Goal: Task Accomplishment & Management: Manage account settings

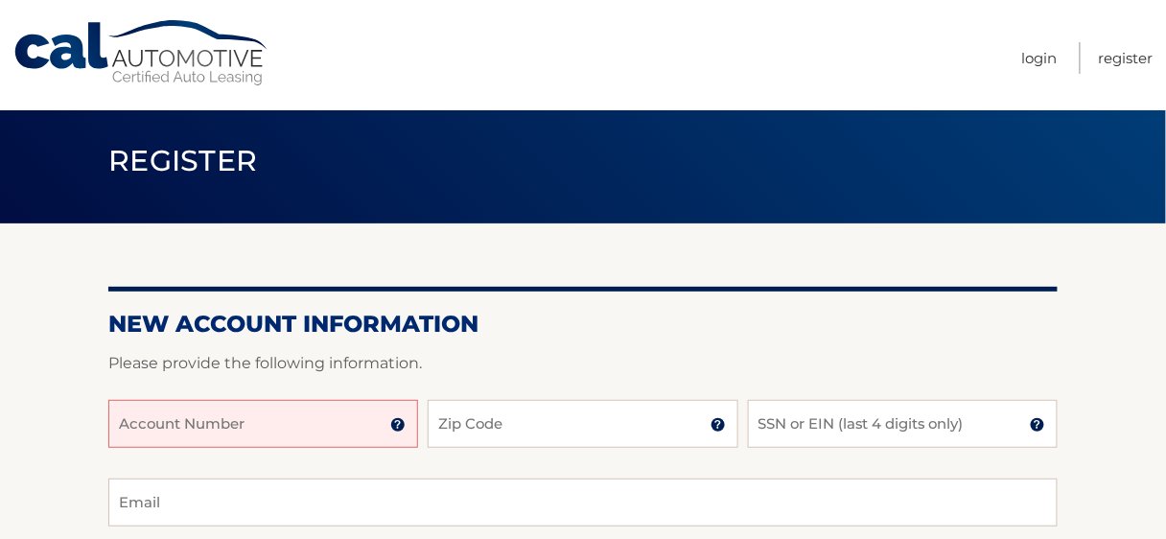
scroll to position [153, 0]
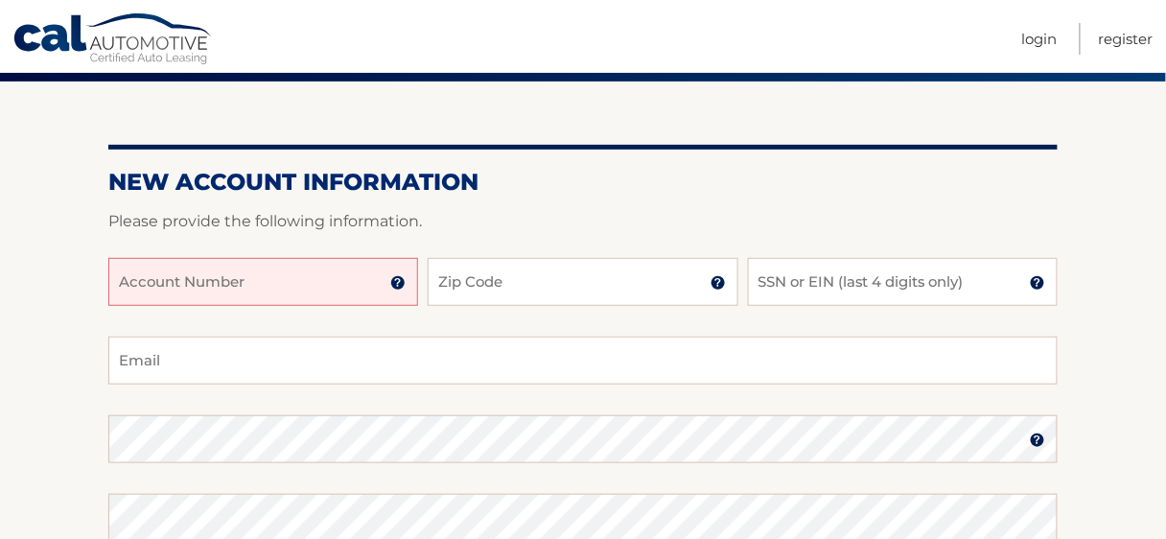
click at [300, 295] on input "Account Number" at bounding box center [263, 282] width 310 height 48
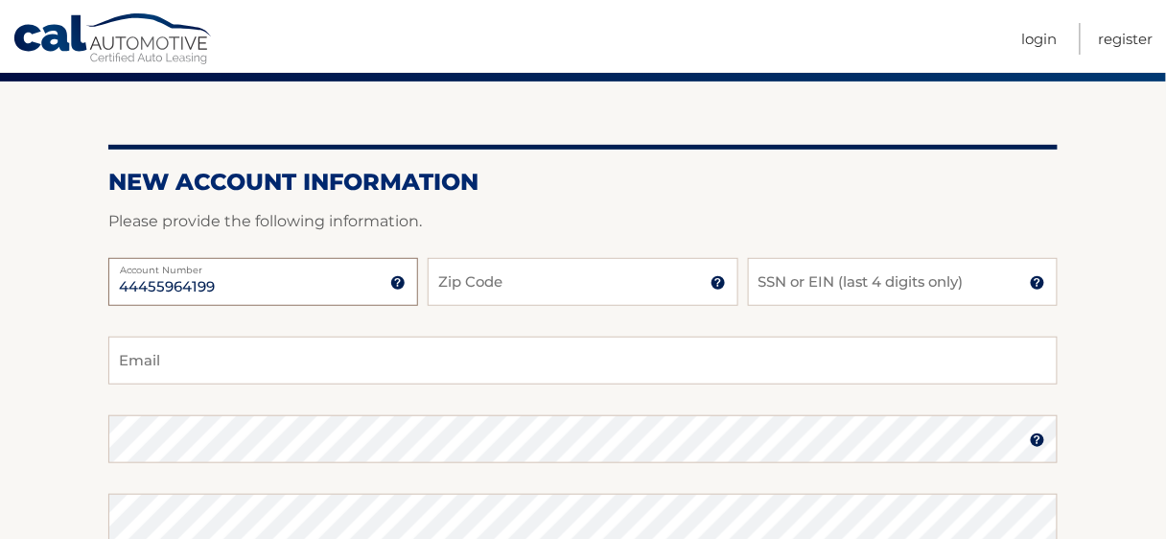
type input "44455964199"
click at [494, 306] on input "Zip Code" at bounding box center [583, 282] width 310 height 48
type input "07024"
click at [823, 306] on input "SSN or EIN (last 4 digits only)" at bounding box center [903, 282] width 310 height 48
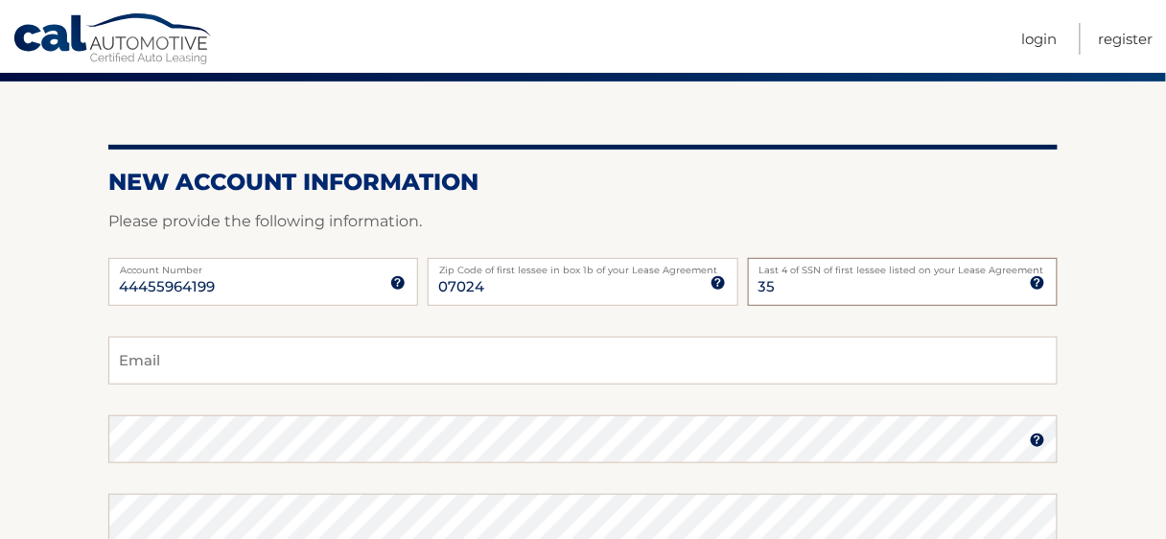
type input "3"
type input "0356"
click at [807, 363] on input "Email" at bounding box center [582, 361] width 949 height 48
click at [254, 383] on input "Email" at bounding box center [582, 361] width 949 height 48
type input "dylanmobil@gmail.com"
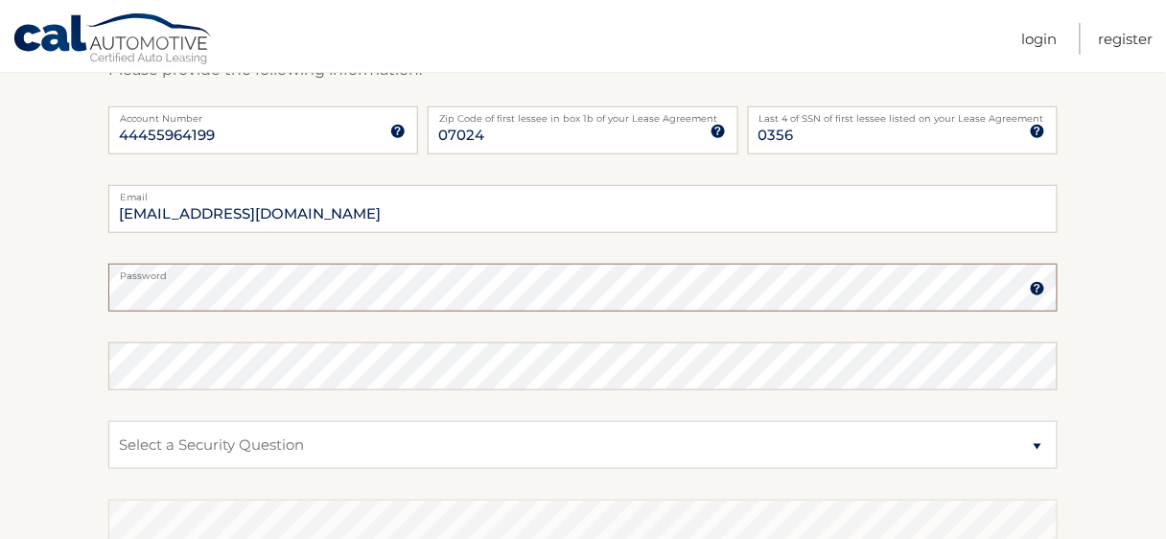
scroll to position [307, 0]
click at [235, 467] on select "Select a Security Question What was the name of your elementary school? What is…" at bounding box center [582, 443] width 949 height 48
select select "4"
click at [108, 444] on select "Select a Security Question What was the name of your elementary school? What is…" at bounding box center [582, 443] width 949 height 48
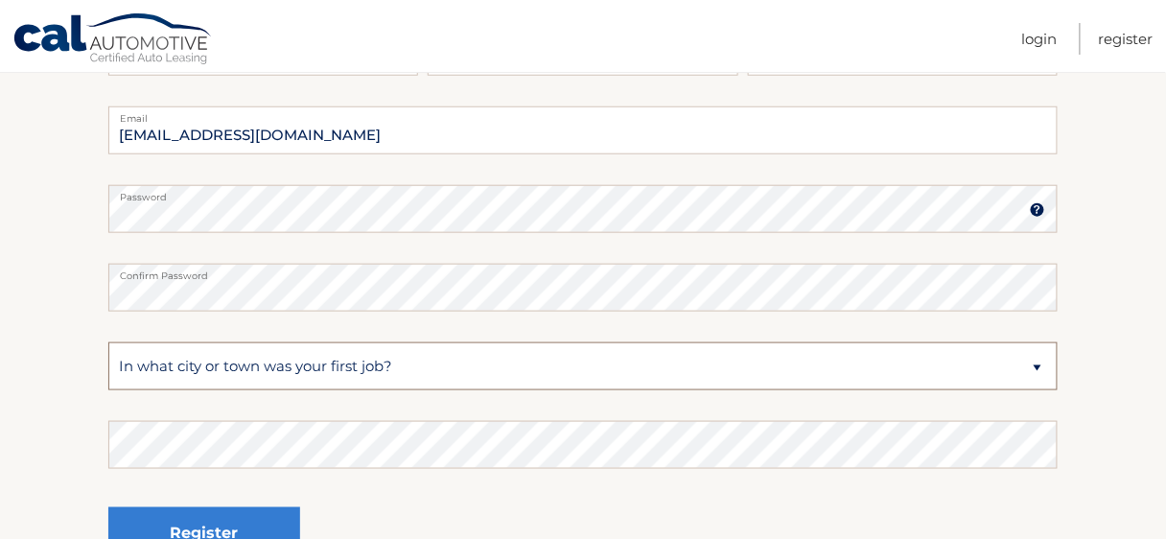
scroll to position [460, 0]
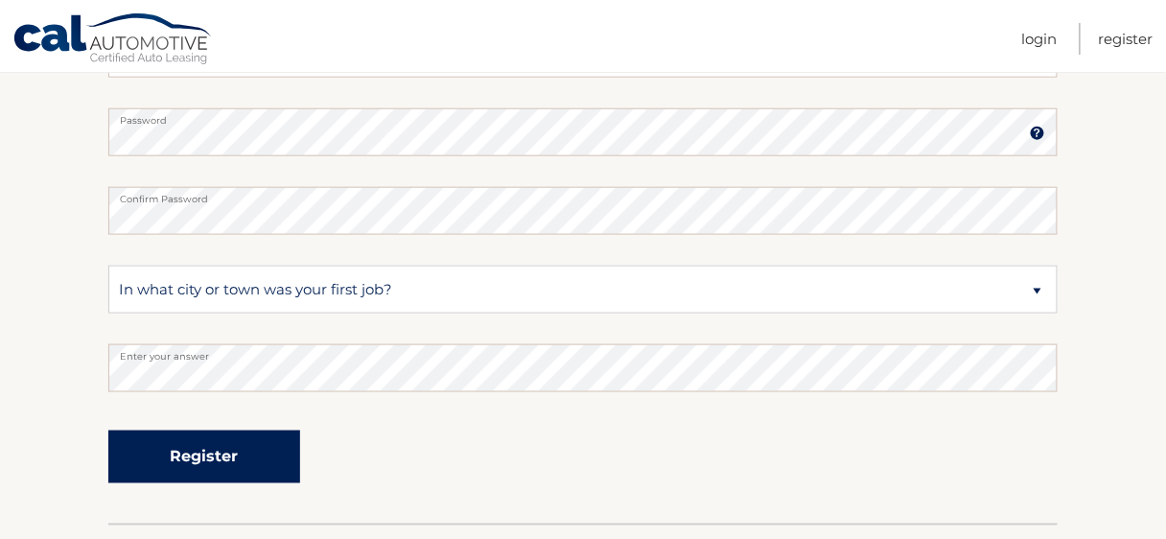
click at [198, 483] on button "Register" at bounding box center [204, 457] width 192 height 53
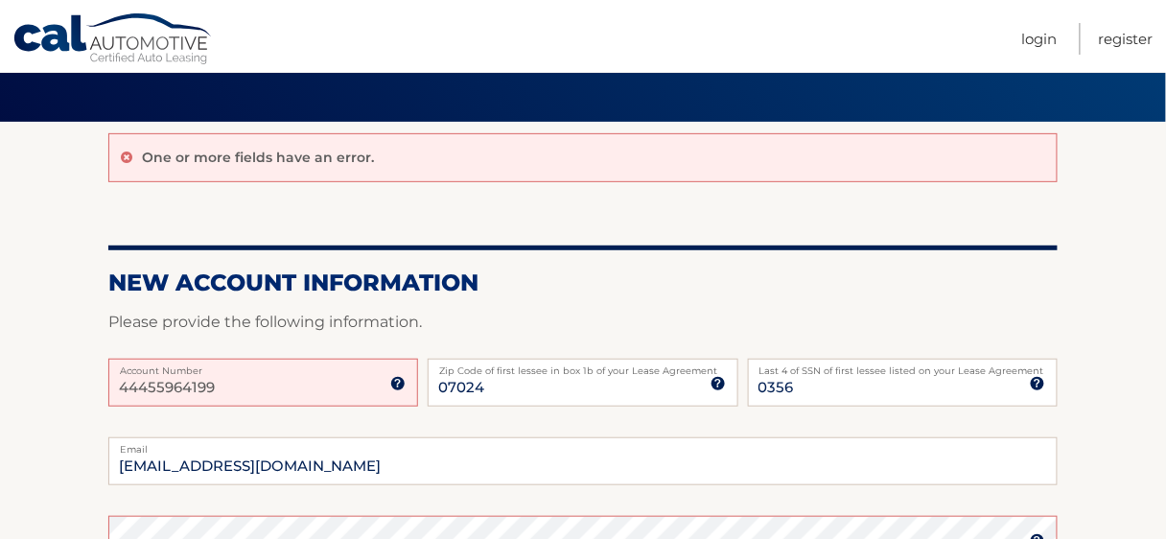
scroll to position [153, 0]
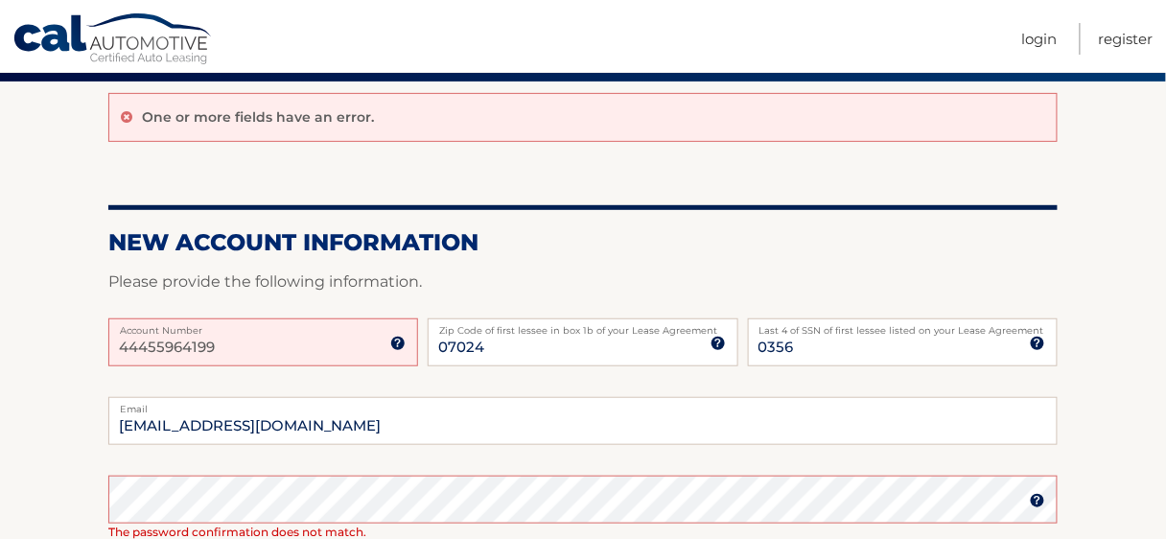
click at [317, 366] on input "44455964199" at bounding box center [263, 342] width 310 height 48
click at [407, 366] on input "Account Number" at bounding box center [263, 342] width 310 height 48
click at [383, 359] on input "Account Number" at bounding box center [263, 342] width 310 height 48
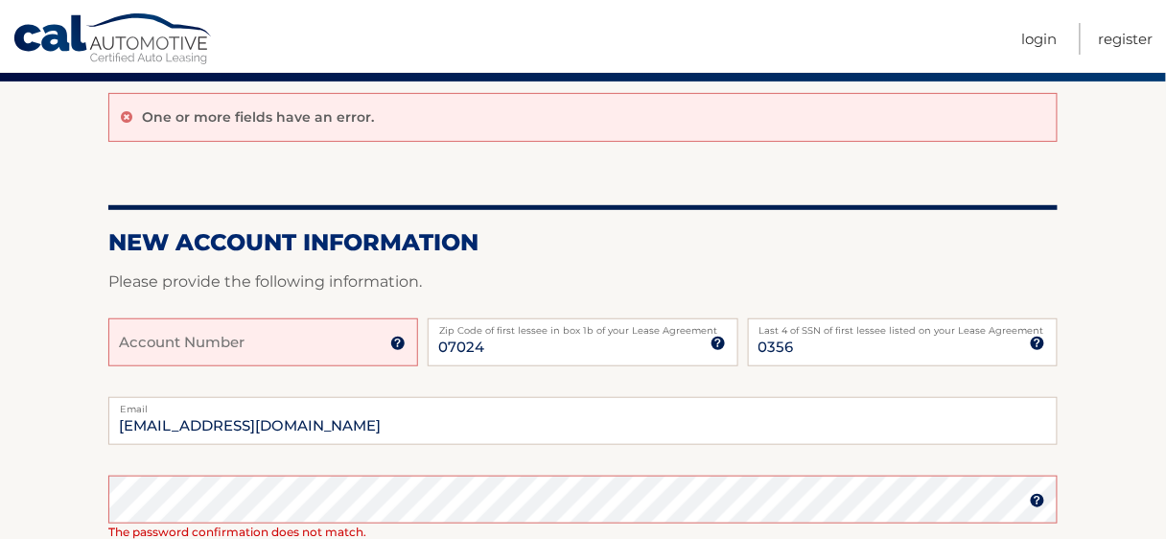
click at [395, 351] on img at bounding box center [397, 343] width 15 height 15
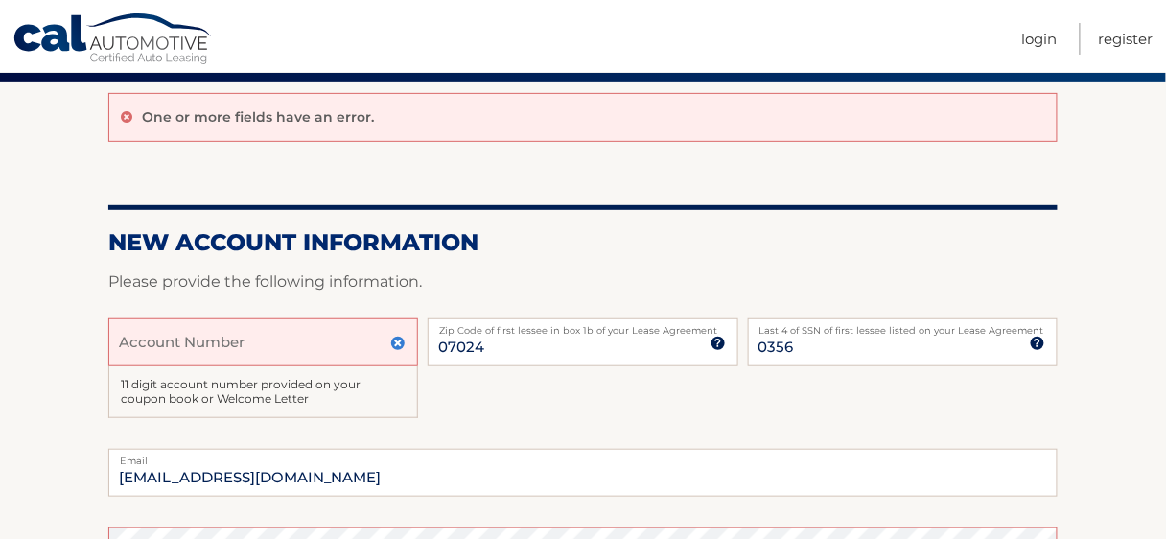
click at [320, 366] on input "Account Number" at bounding box center [263, 342] width 310 height 48
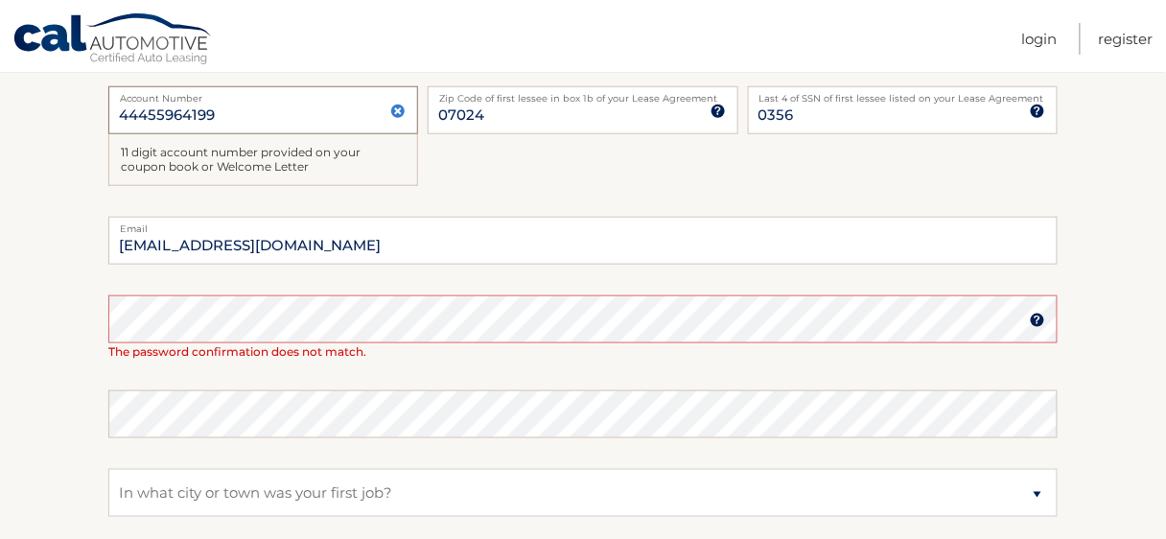
scroll to position [384, 0]
type input "44455964199"
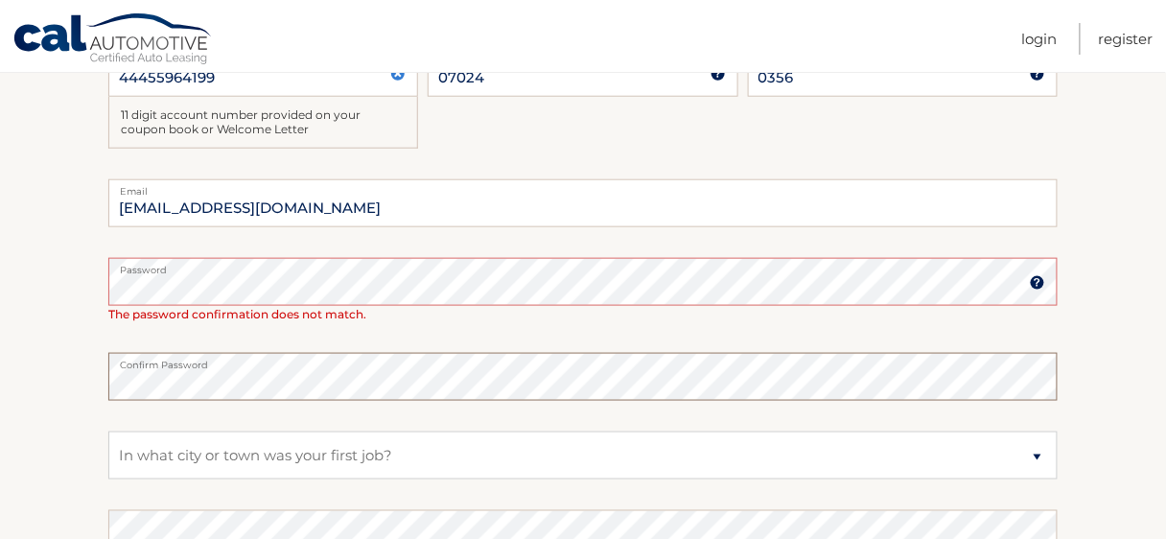
scroll to position [460, 0]
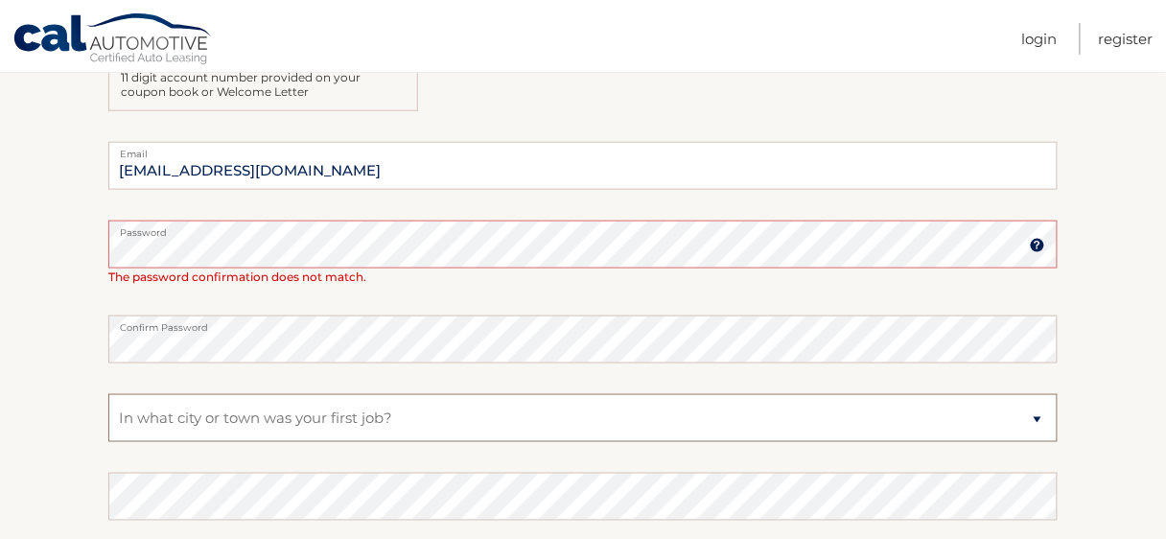
click at [383, 437] on select "Select a Security Question What was the name of your elementary school? What is…" at bounding box center [582, 418] width 949 height 48
click at [108, 423] on select "Select a Security Question What was the name of your elementary school? What is…" at bounding box center [582, 418] width 949 height 48
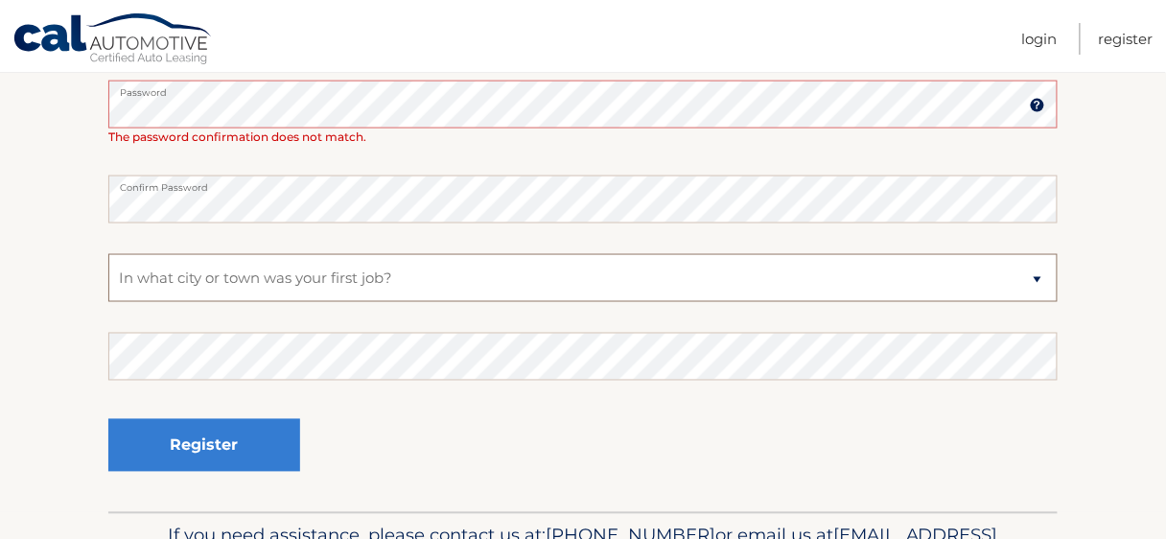
scroll to position [614, 0]
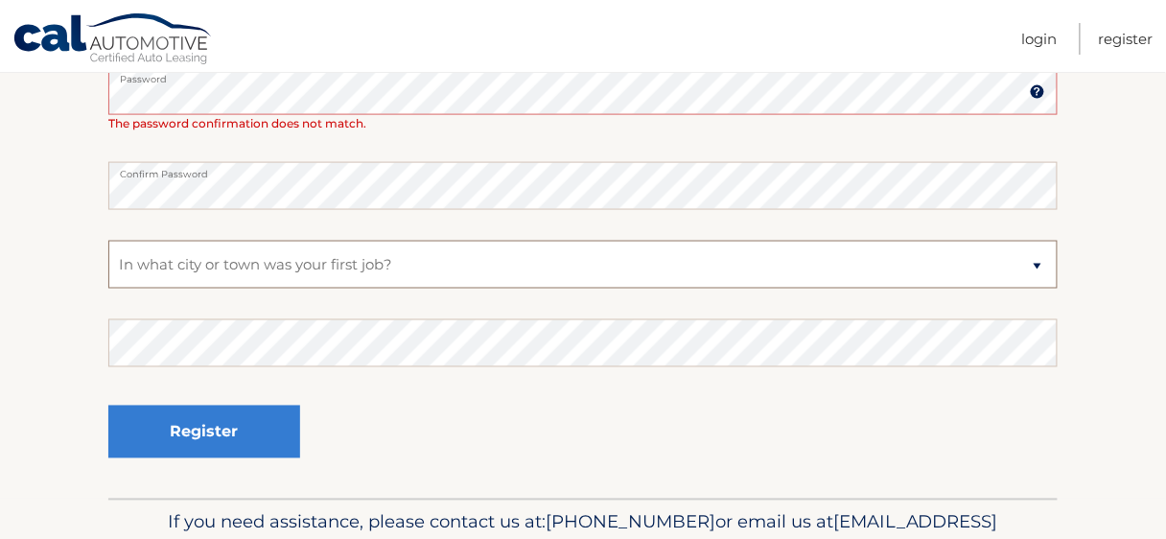
click at [316, 289] on select "Select a Security Question What was the name of your elementary school? What is…" at bounding box center [582, 265] width 949 height 48
click at [108, 269] on select "Select a Security Question What was the name of your elementary school? What is…" at bounding box center [582, 265] width 949 height 48
click at [388, 289] on select "Select a Security Question What was the name of your elementary school? What is…" at bounding box center [582, 265] width 949 height 48
click at [108, 269] on select "Select a Security Question What was the name of your elementary school? What is…" at bounding box center [582, 265] width 949 height 48
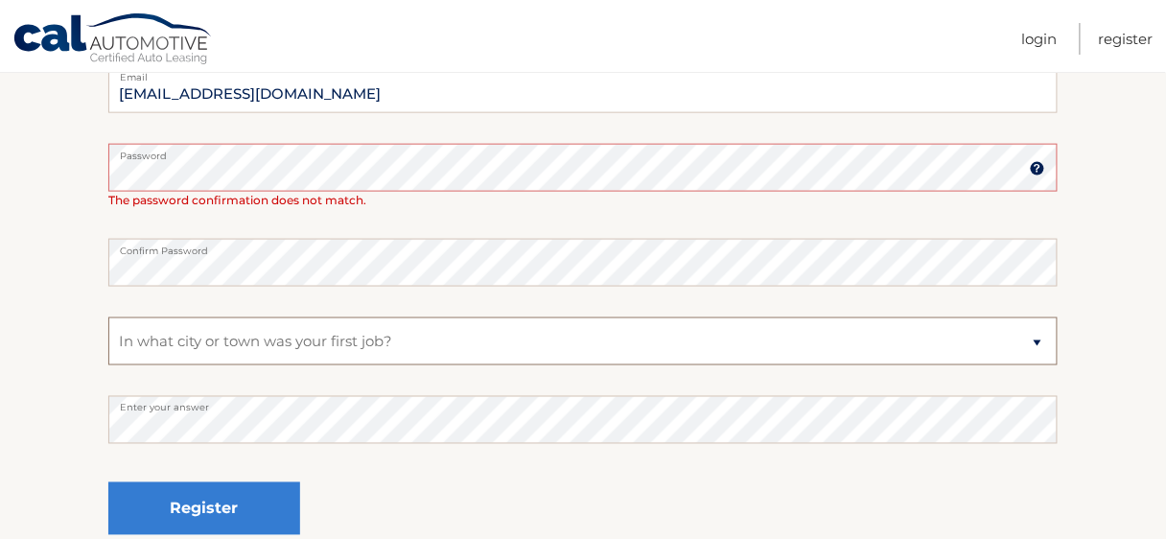
scroll to position [460, 0]
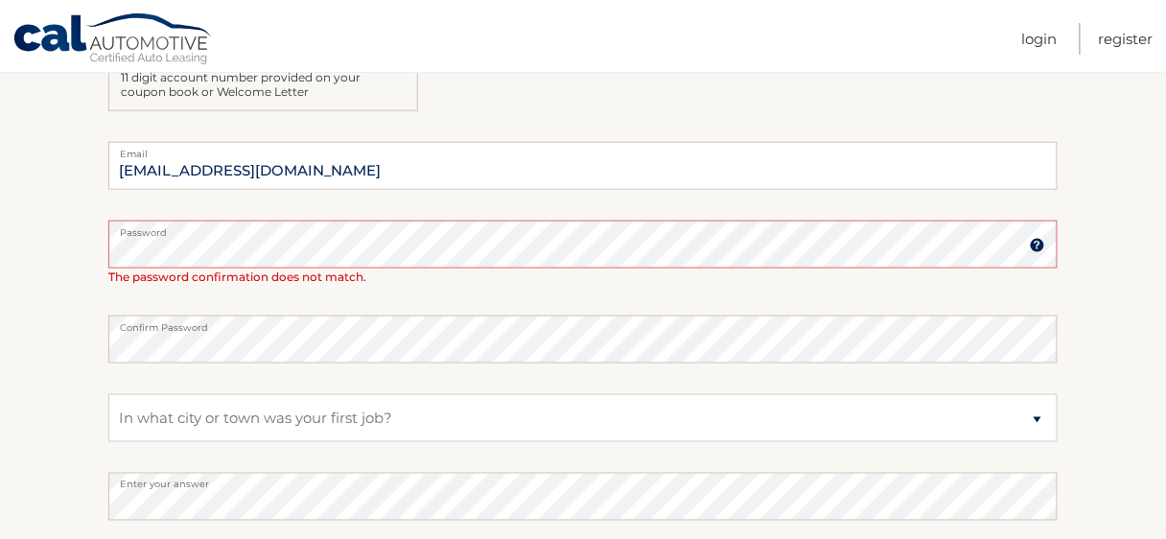
click at [288, 331] on label "Confirm Password" at bounding box center [582, 323] width 949 height 15
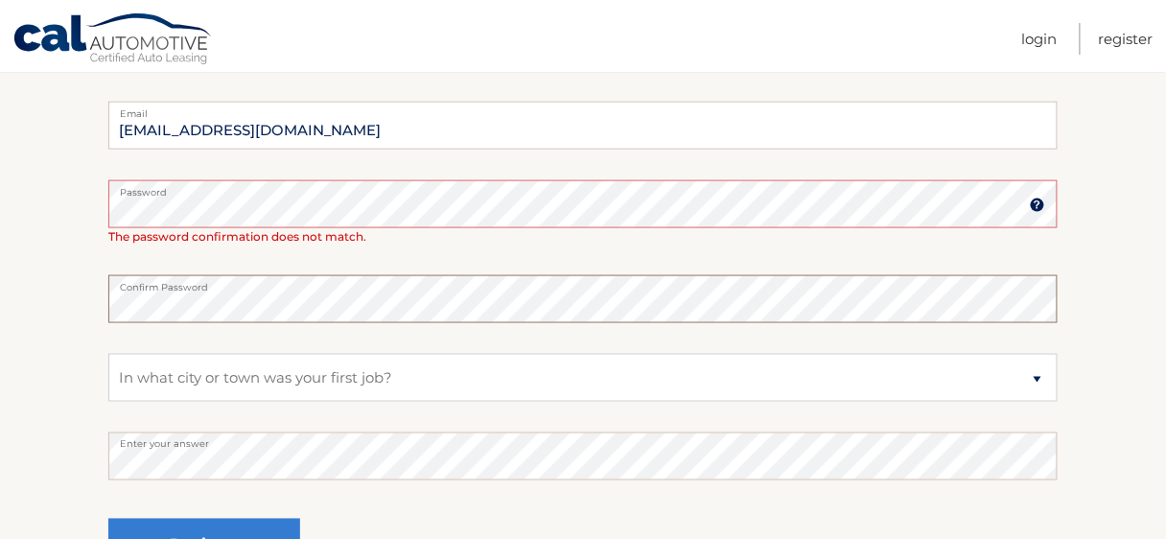
scroll to position [537, 0]
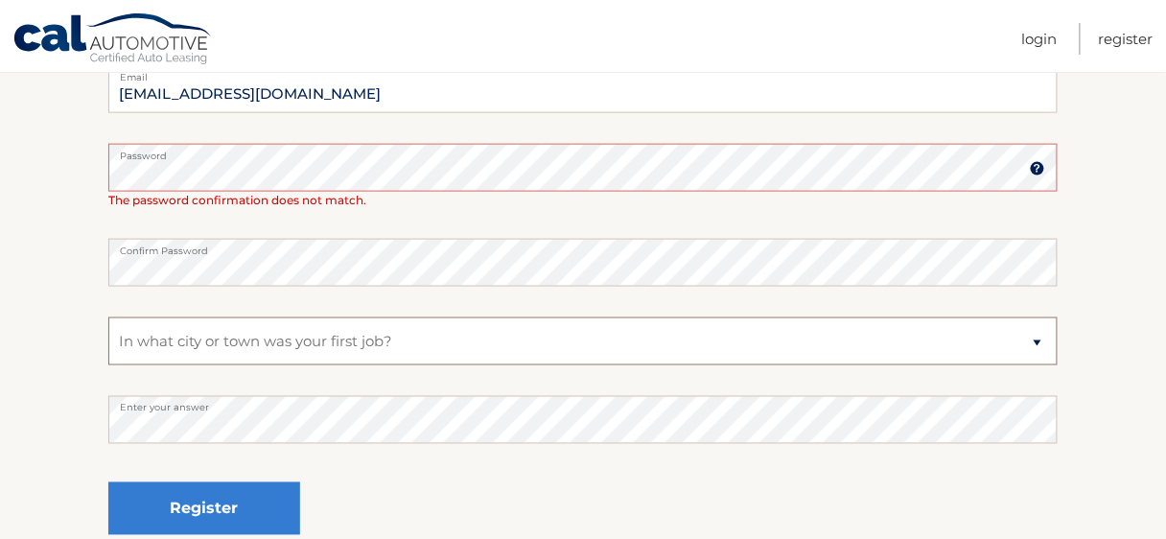
click at [284, 365] on select "Select a Security Question What was the name of your elementary school? What is…" at bounding box center [582, 341] width 949 height 48
click at [108, 346] on select "Select a Security Question What was the name of your elementary school? What is…" at bounding box center [582, 341] width 949 height 48
click at [318, 365] on select "Select a Security Question What was the name of your elementary school? What is…" at bounding box center [582, 341] width 949 height 48
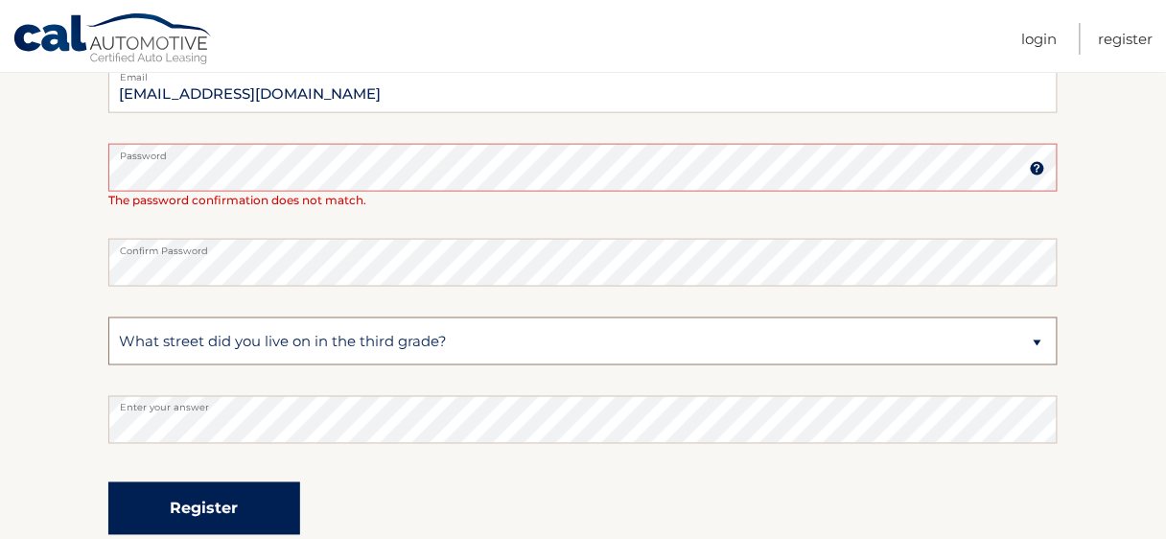
select select "4"
click at [108, 346] on select "Select a Security Question What was the name of your elementary school? What is…" at bounding box center [582, 341] width 949 height 48
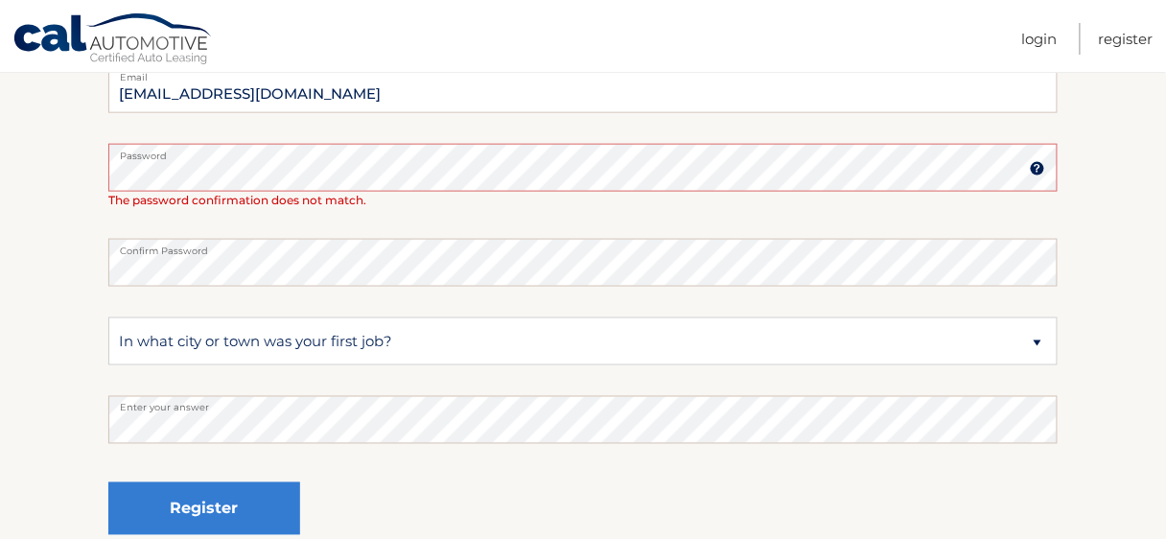
click at [1035, 176] on img at bounding box center [1037, 168] width 15 height 15
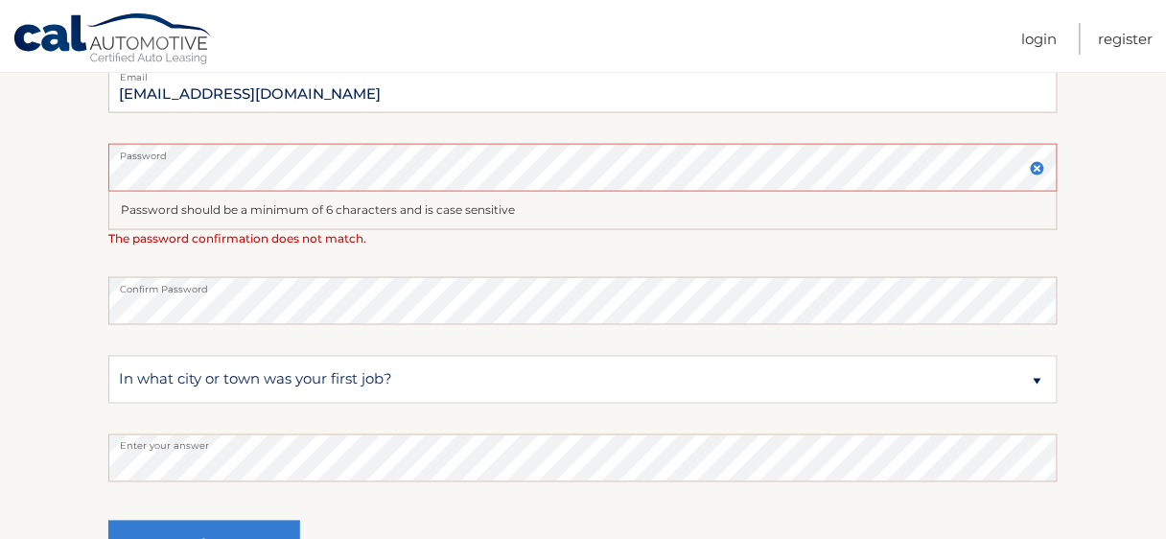
scroll to position [690, 0]
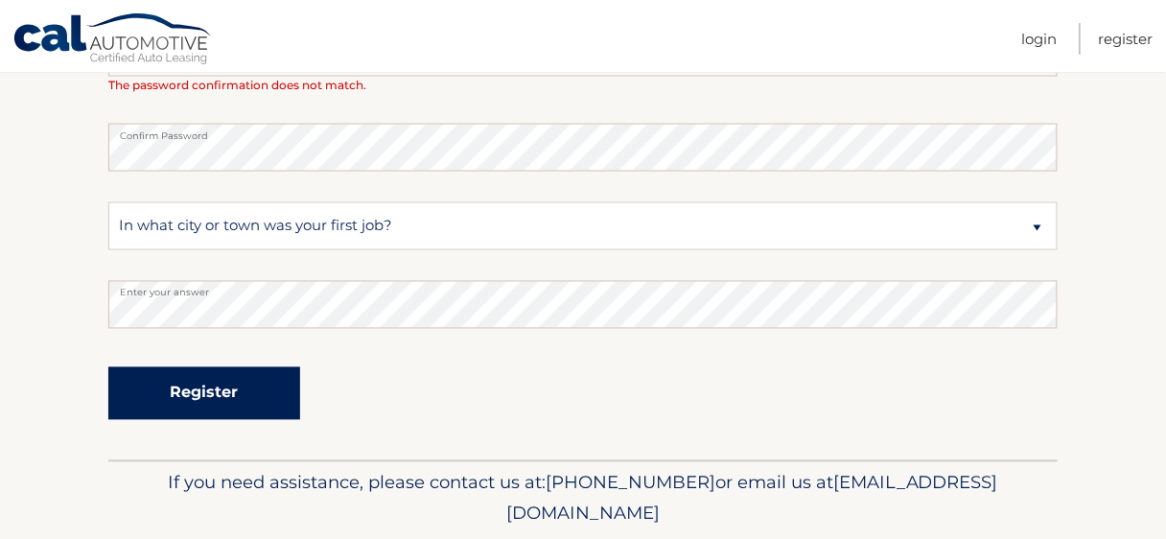
click at [196, 420] on button "Register" at bounding box center [204, 393] width 192 height 53
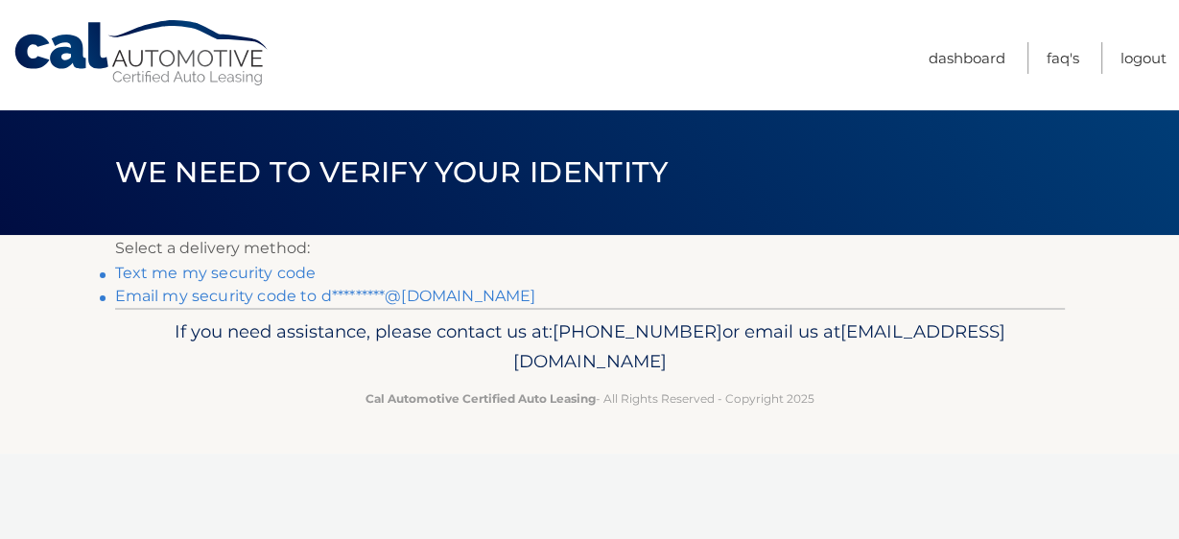
click at [371, 305] on link "Email my security code to d*********@gmail.com" at bounding box center [325, 296] width 421 height 18
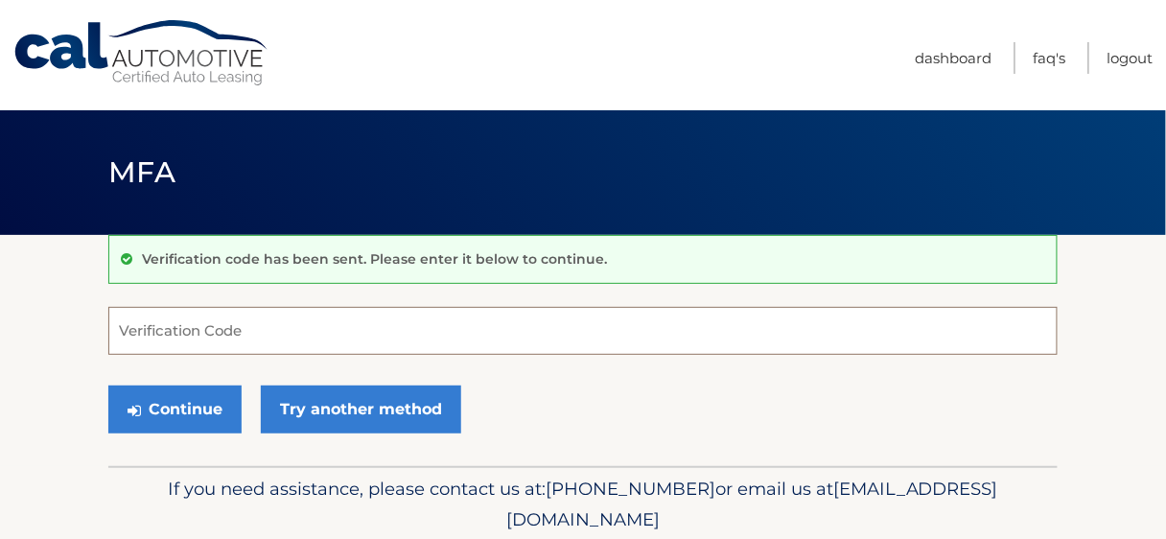
click at [185, 340] on input "Verification Code" at bounding box center [582, 331] width 949 height 48
paste input "394041"
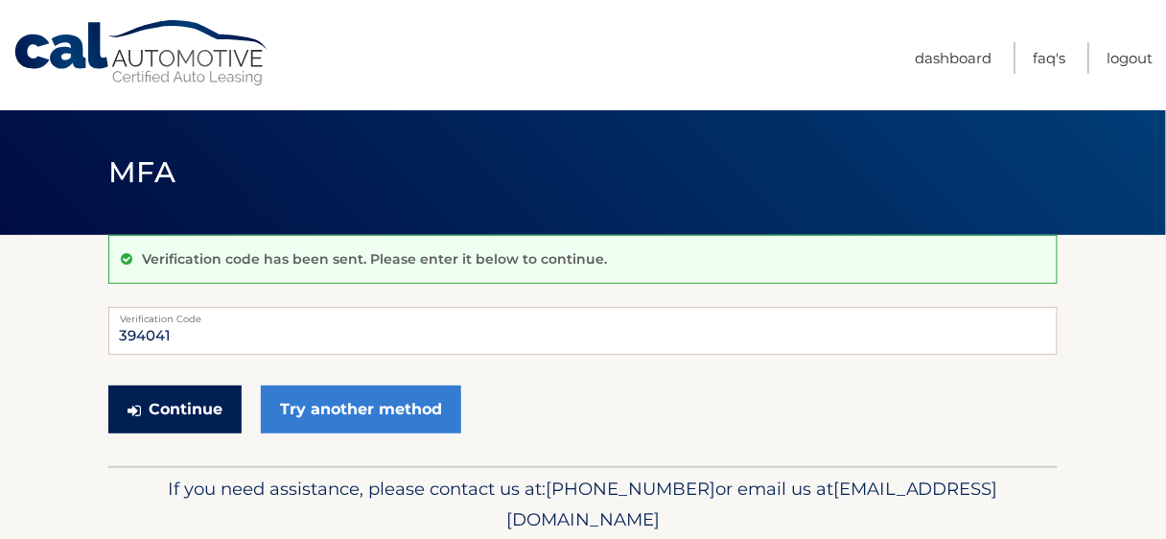
click at [222, 433] on button "Continue" at bounding box center [174, 410] width 133 height 48
type input "394041"
click at [211, 433] on button "Continue" at bounding box center [174, 410] width 133 height 48
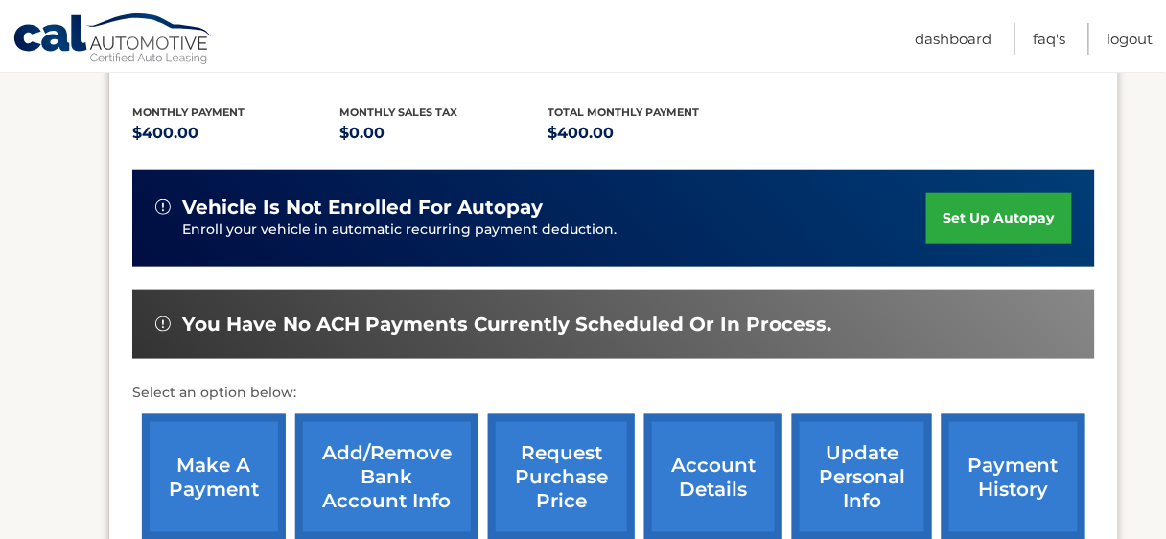
scroll to position [384, 0]
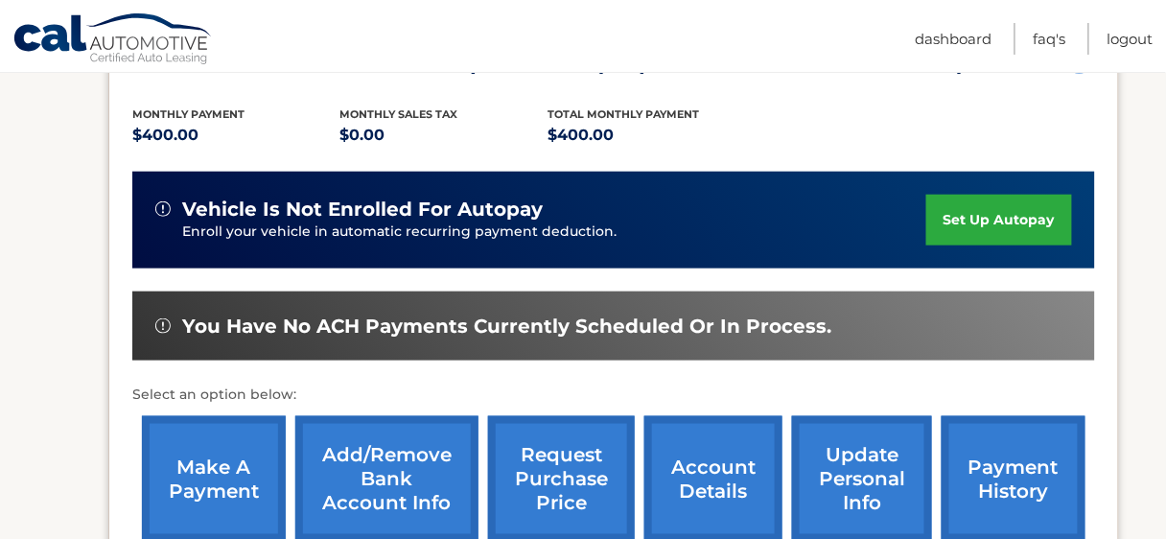
click at [1014, 219] on link "set up autopay" at bounding box center [999, 220] width 146 height 51
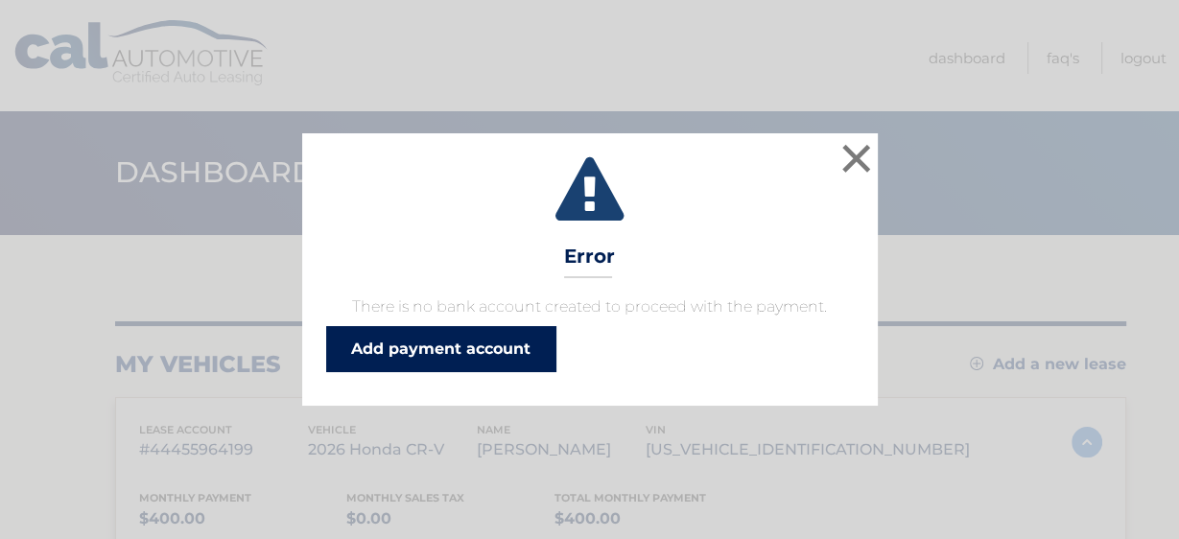
click at [483, 372] on link "Add payment account" at bounding box center [441, 349] width 230 height 46
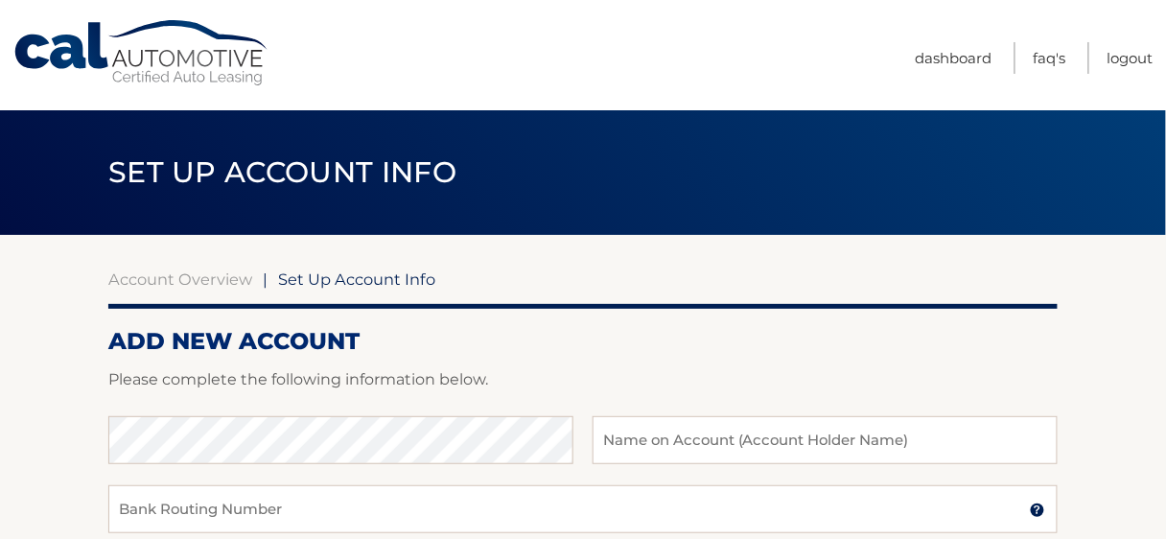
scroll to position [77, 0]
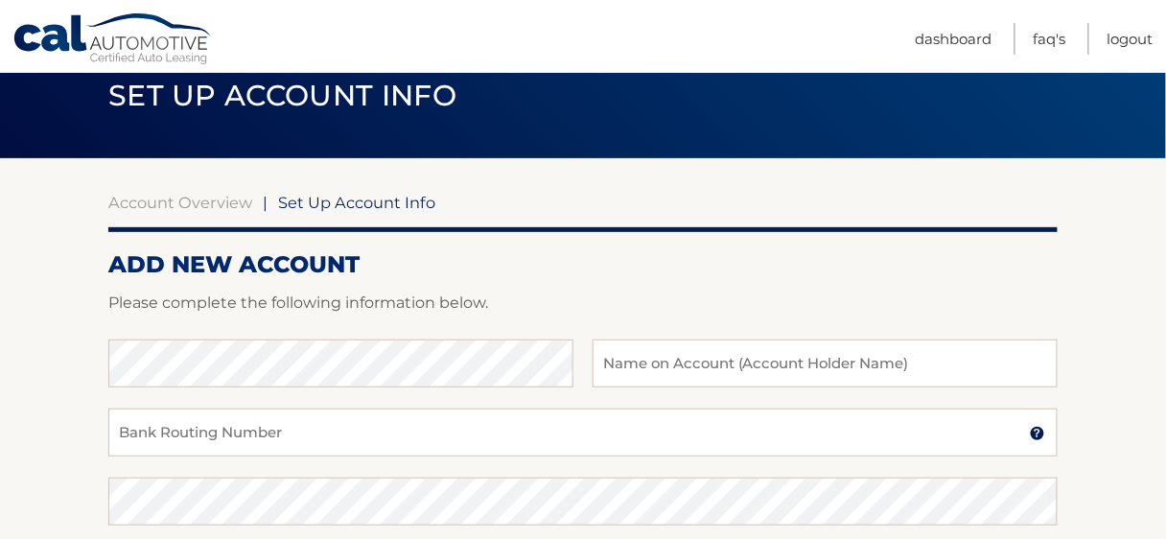
click at [759, 339] on div at bounding box center [582, 327] width 949 height 23
click at [763, 371] on input "text" at bounding box center [825, 363] width 465 height 48
type input "a"
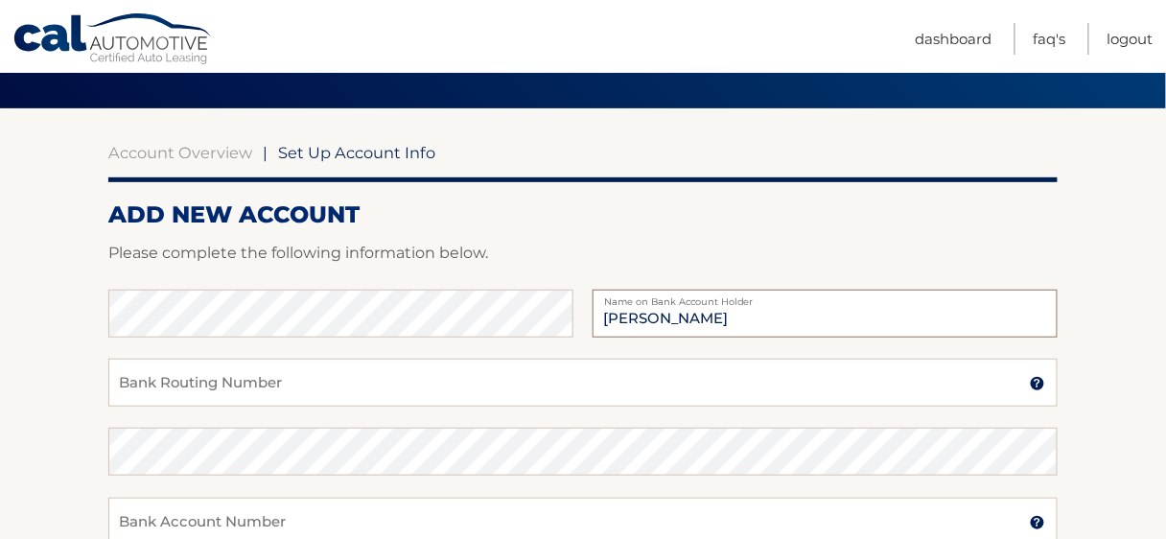
scroll to position [230, 0]
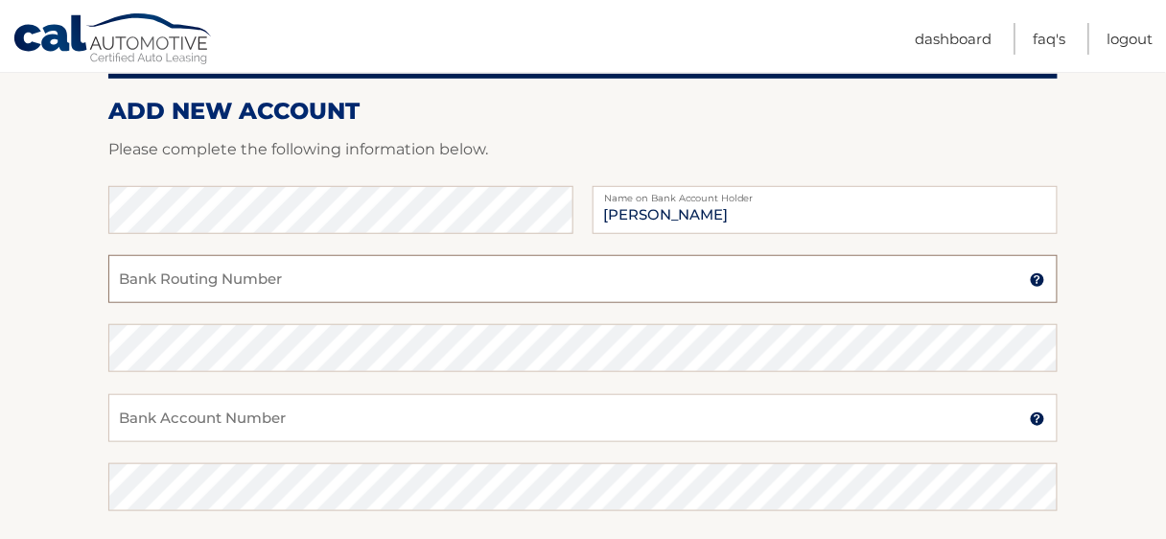
click at [439, 302] on input "Bank Routing Number" at bounding box center [582, 279] width 949 height 48
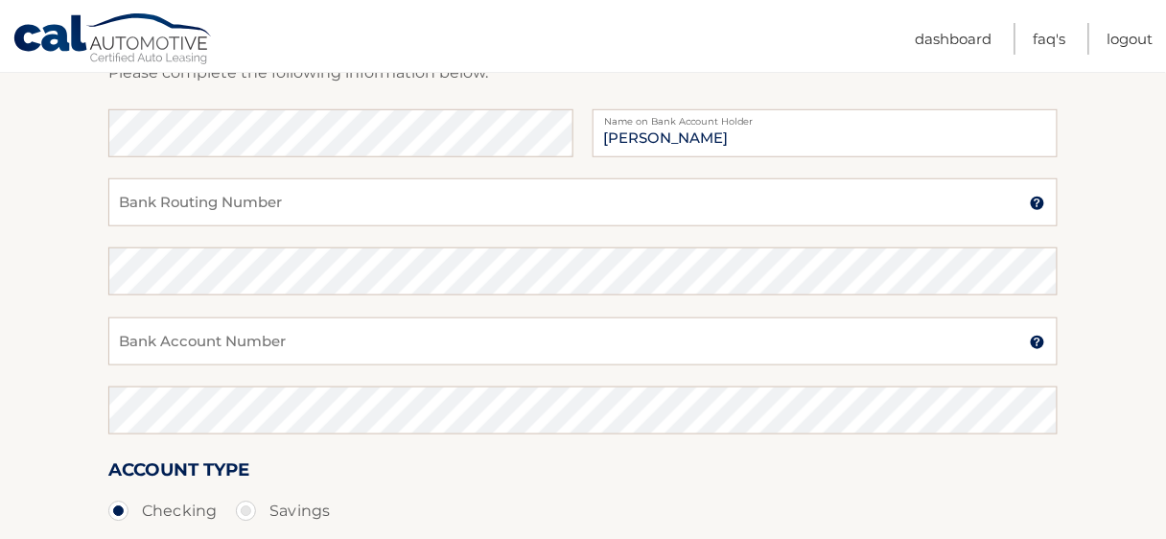
click at [497, 178] on div "Bank Name Marwan Ebraheem Name on Bank Account Holder" at bounding box center [582, 143] width 949 height 69
click at [669, 157] on input "Marwan Ebraheem" at bounding box center [825, 133] width 465 height 48
type input "Marwan H. Ebraheem"
click at [494, 226] on input "Bank Routing Number" at bounding box center [582, 202] width 949 height 48
type input "031207607"
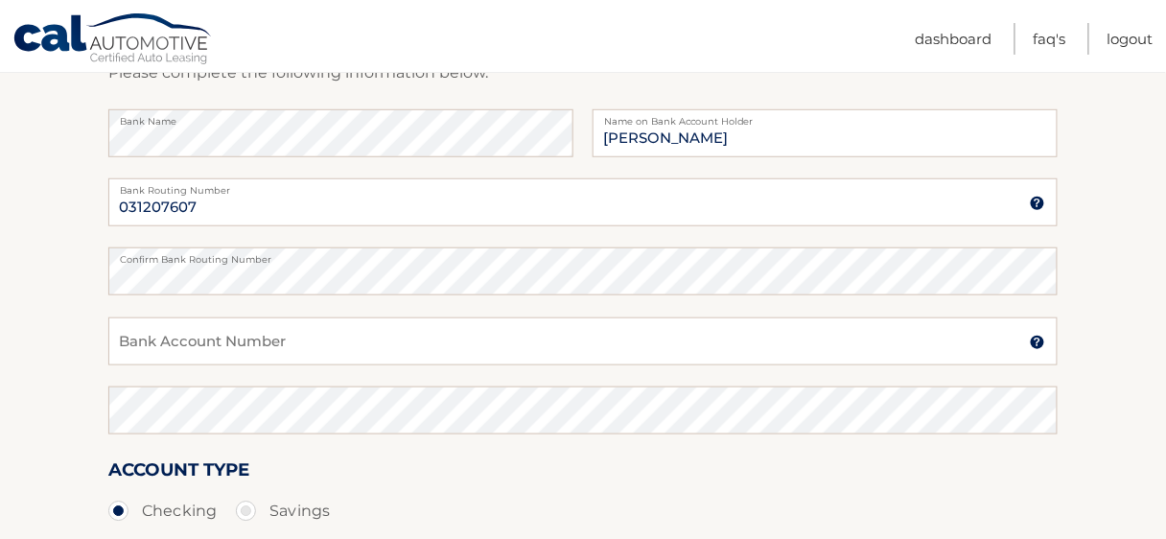
drag, startPoint x: 366, startPoint y: 433, endPoint x: 376, endPoint y: 410, distance: 25.8
click at [375, 386] on div "Bank Account Number A 3-17-digit number at the bottom of a check or bank statem…" at bounding box center [582, 351] width 949 height 69
click at [376, 365] on input "Bank Account Number" at bounding box center [582, 341] width 949 height 48
type input "8032616674"
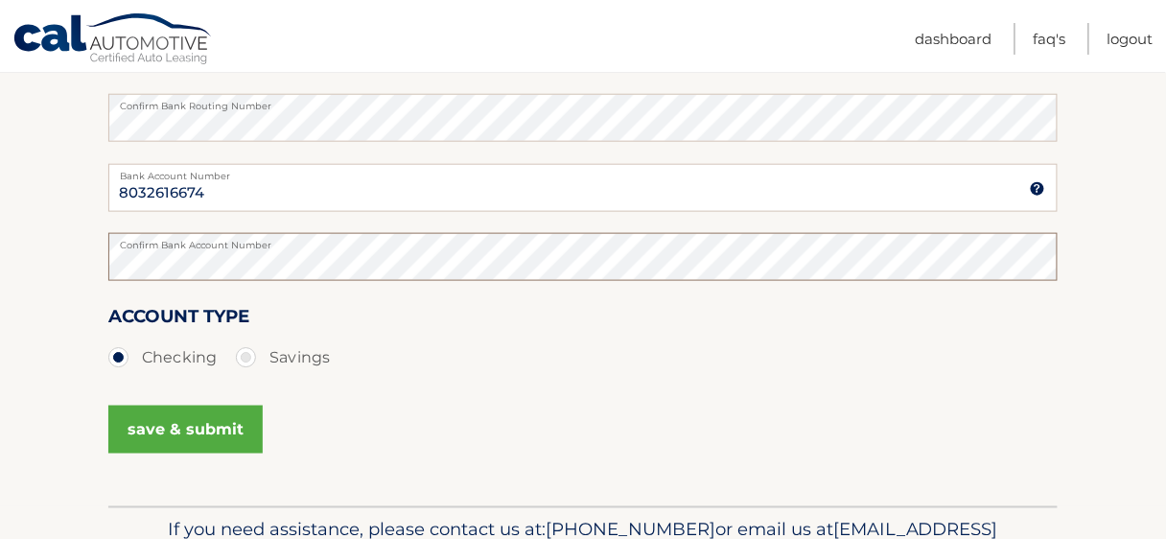
scroll to position [537, 0]
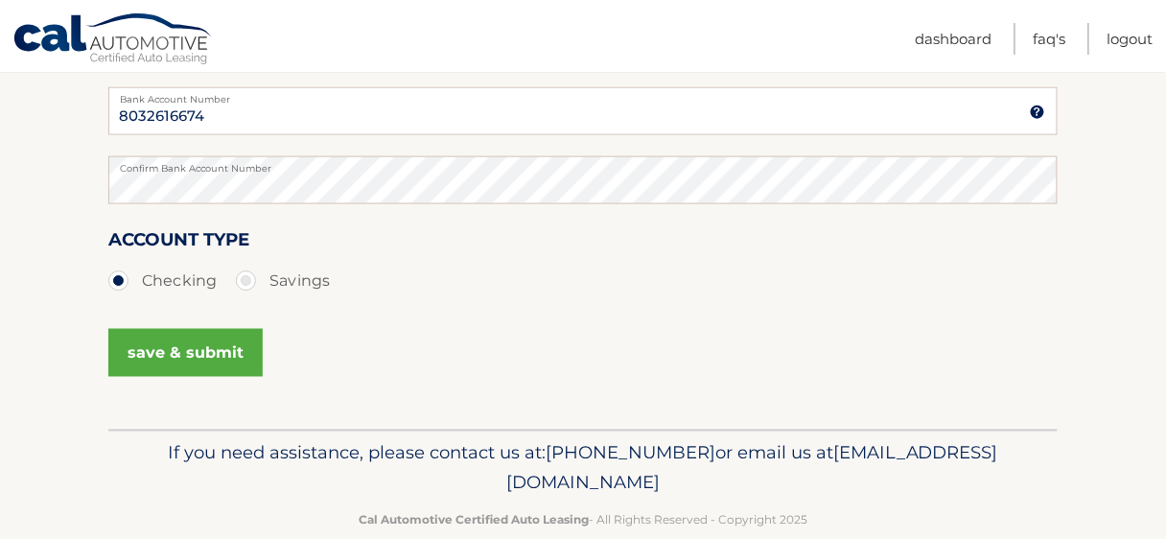
click at [230, 377] on button "save & submit" at bounding box center [185, 353] width 154 height 48
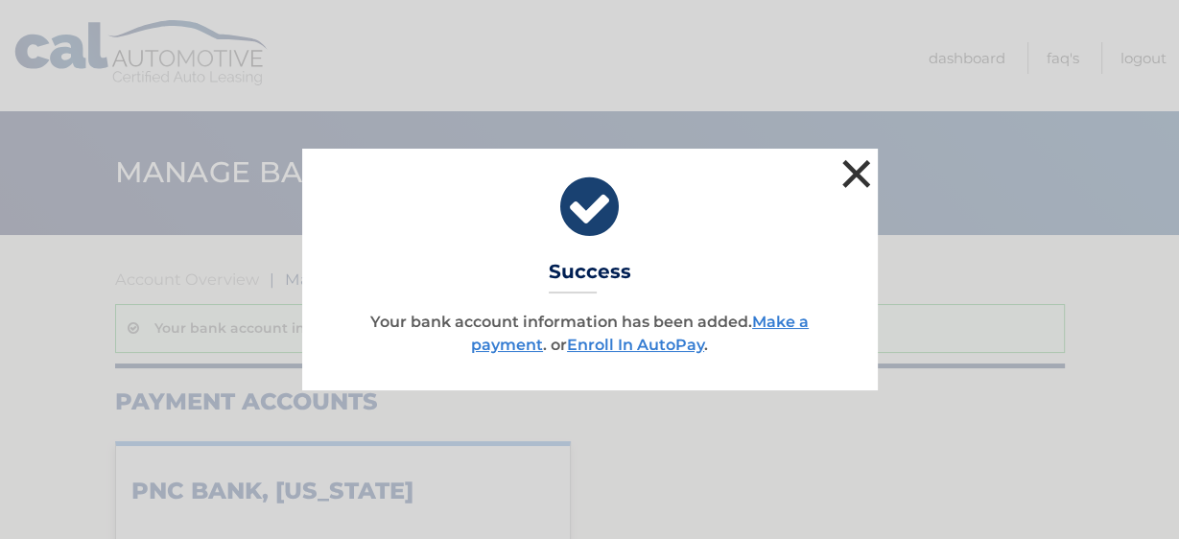
click at [873, 154] on button "×" at bounding box center [856, 173] width 38 height 38
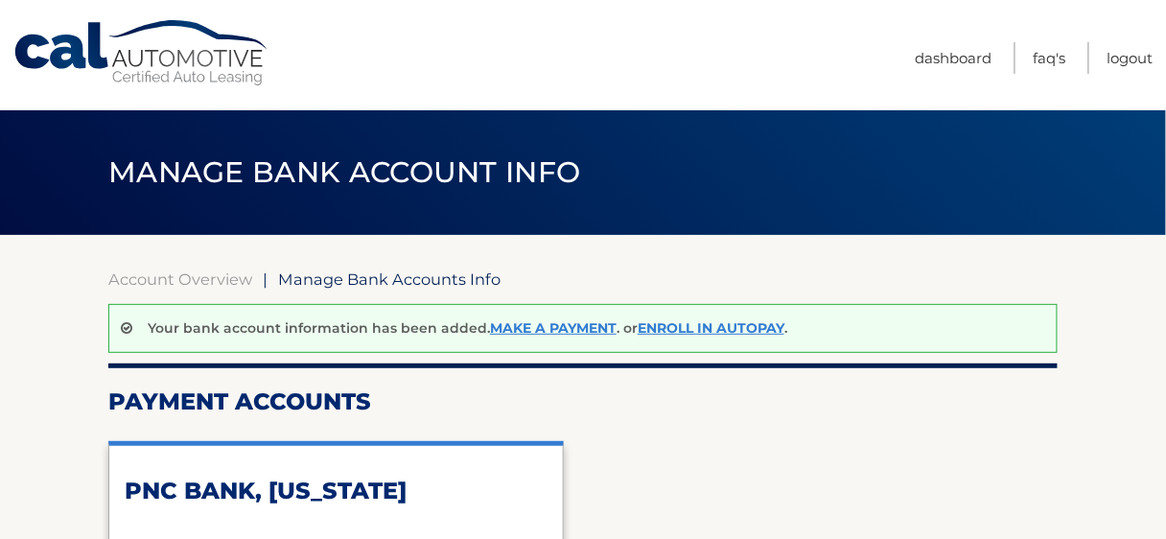
click at [114, 40] on link "Cal Automotive" at bounding box center [141, 53] width 259 height 68
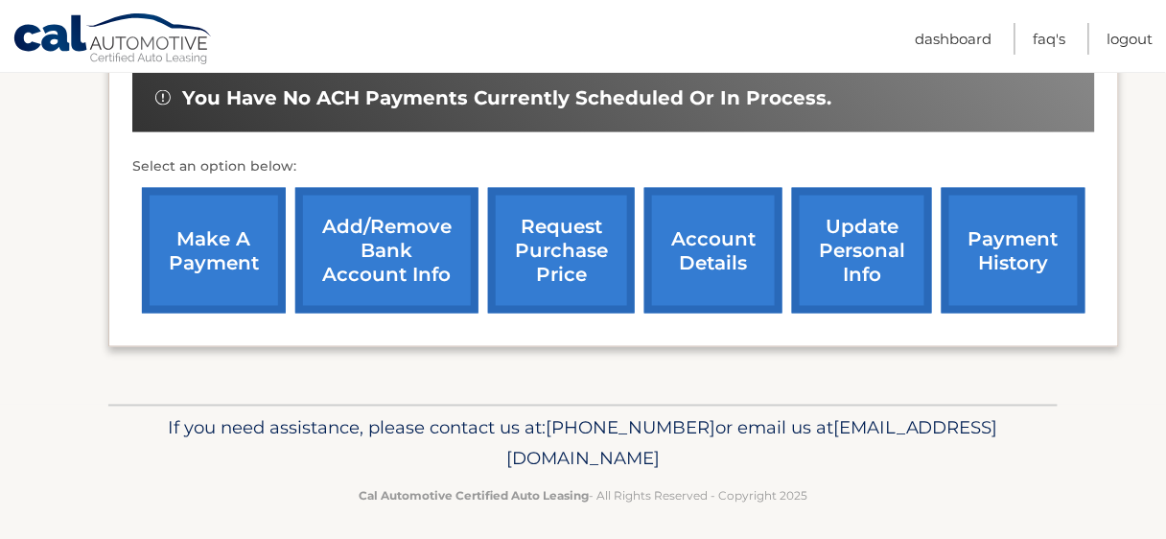
scroll to position [627, 0]
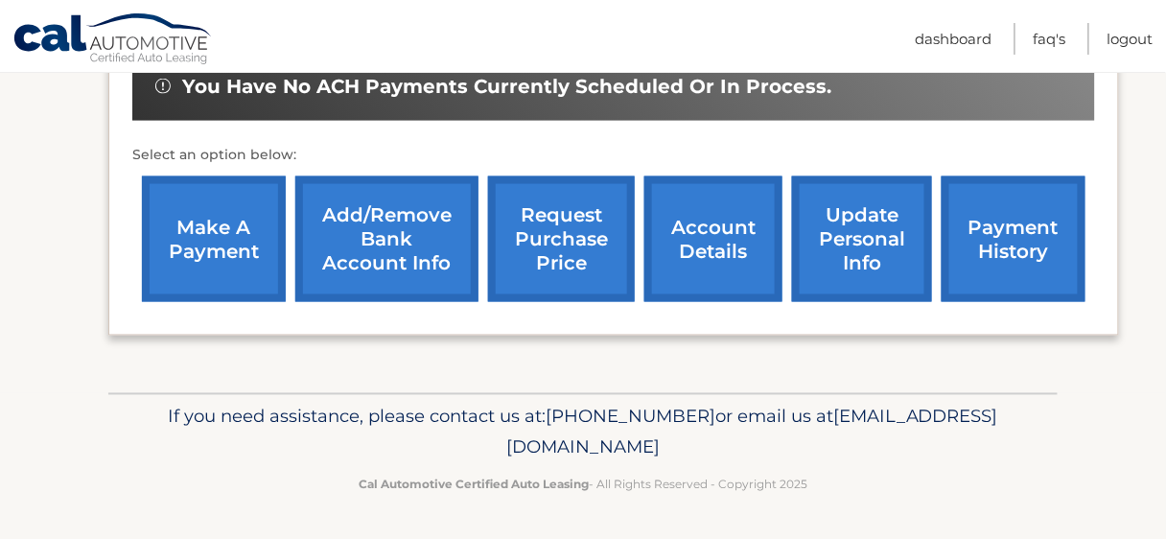
click at [1029, 234] on link "payment history" at bounding box center [1014, 239] width 144 height 126
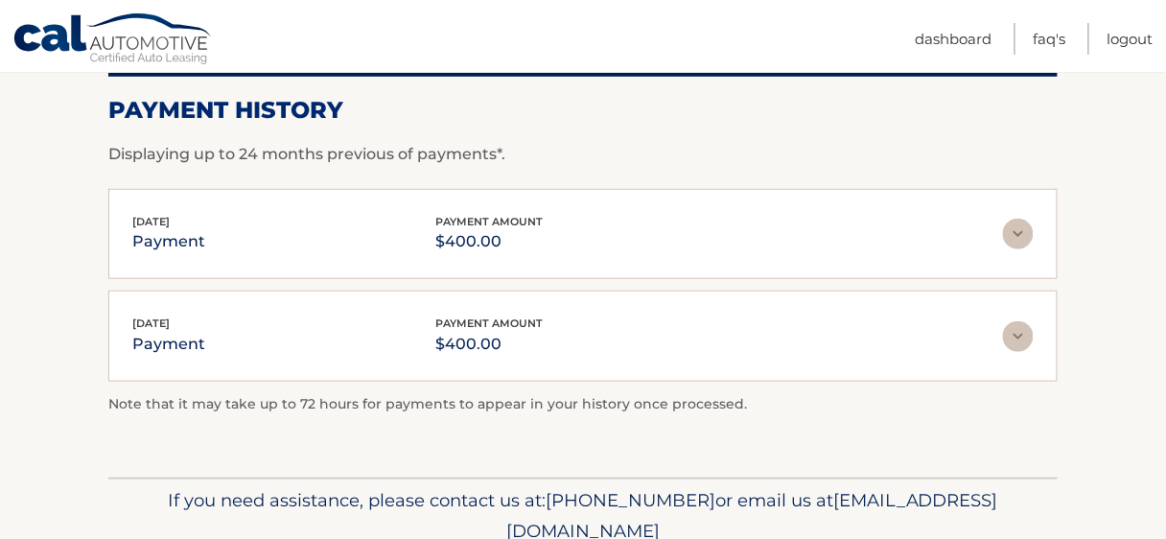
scroll to position [307, 0]
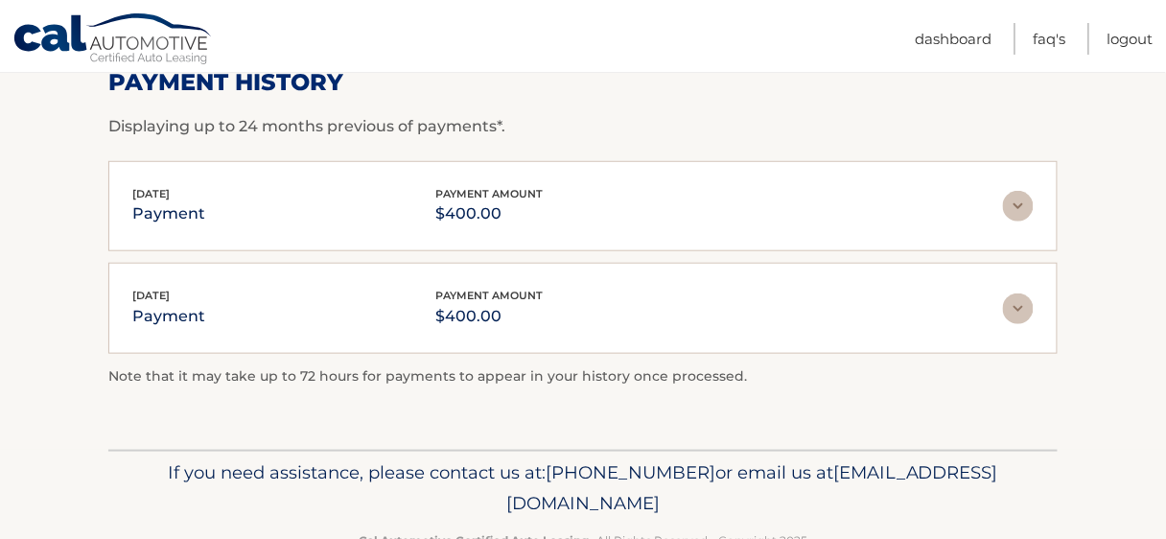
click at [1019, 307] on img at bounding box center [1018, 308] width 31 height 31
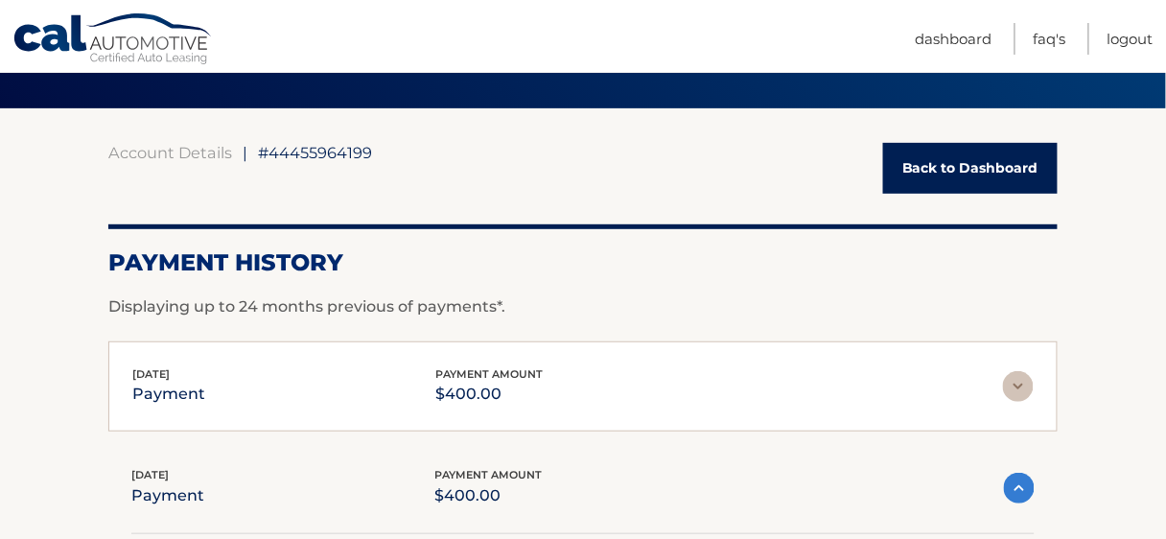
scroll to position [153, 0]
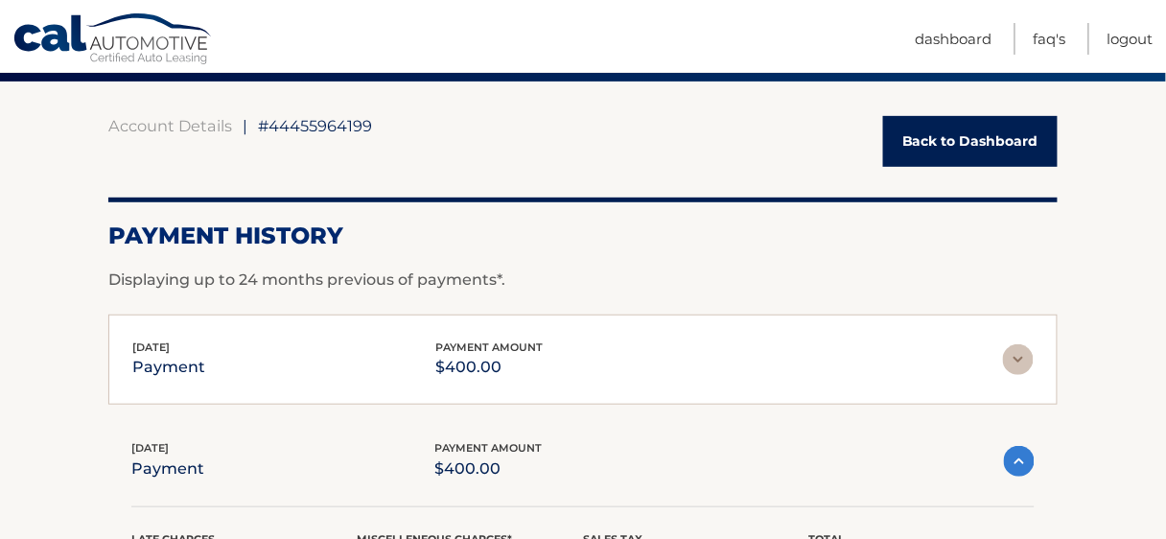
click at [338, 385] on div "Sep 09, 2025 payment payment amount $400.00 Late Charges $0.00 Miscelleneous Ch…" at bounding box center [582, 360] width 949 height 91
click at [1014, 366] on img at bounding box center [1018, 359] width 31 height 31
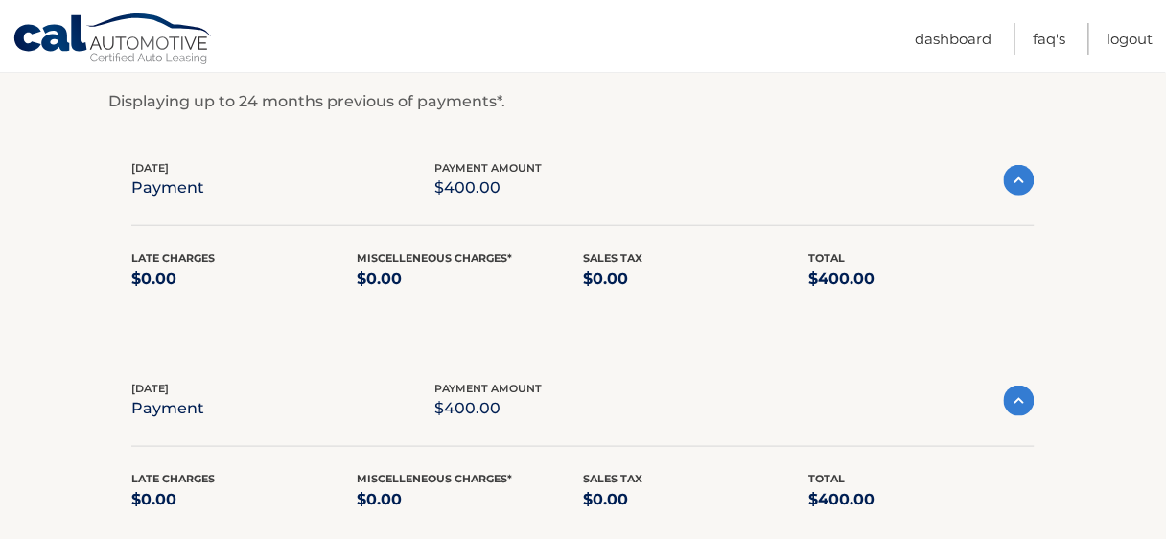
scroll to position [307, 0]
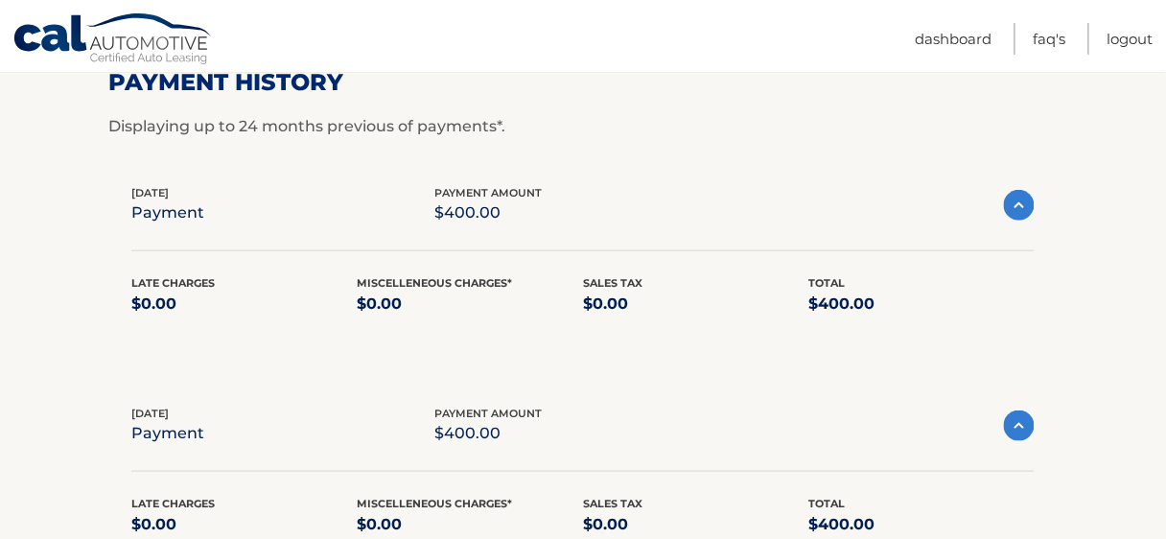
click at [1021, 214] on img at bounding box center [1019, 205] width 31 height 31
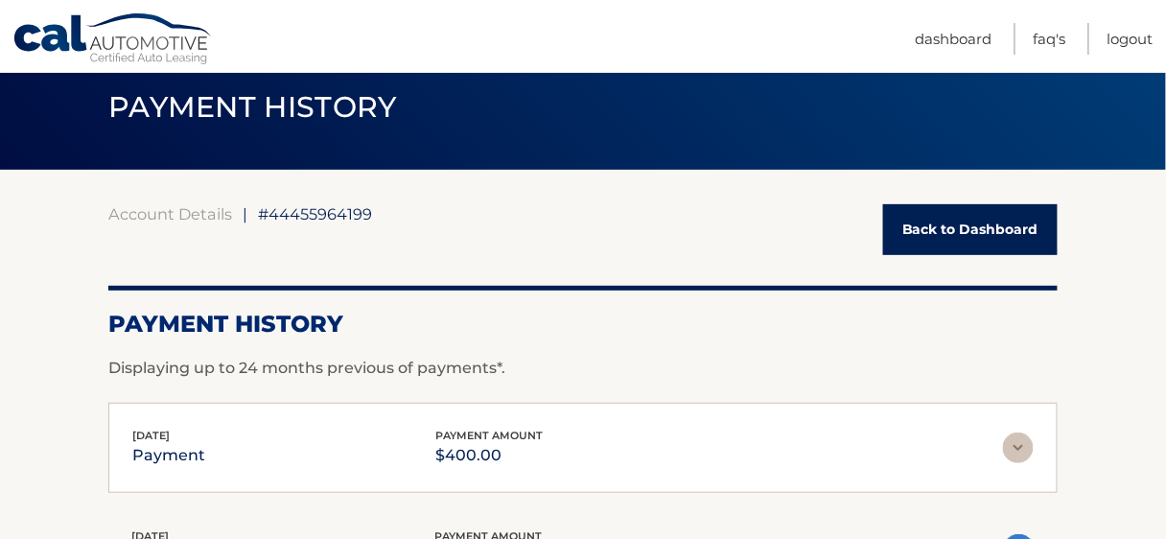
scroll to position [0, 0]
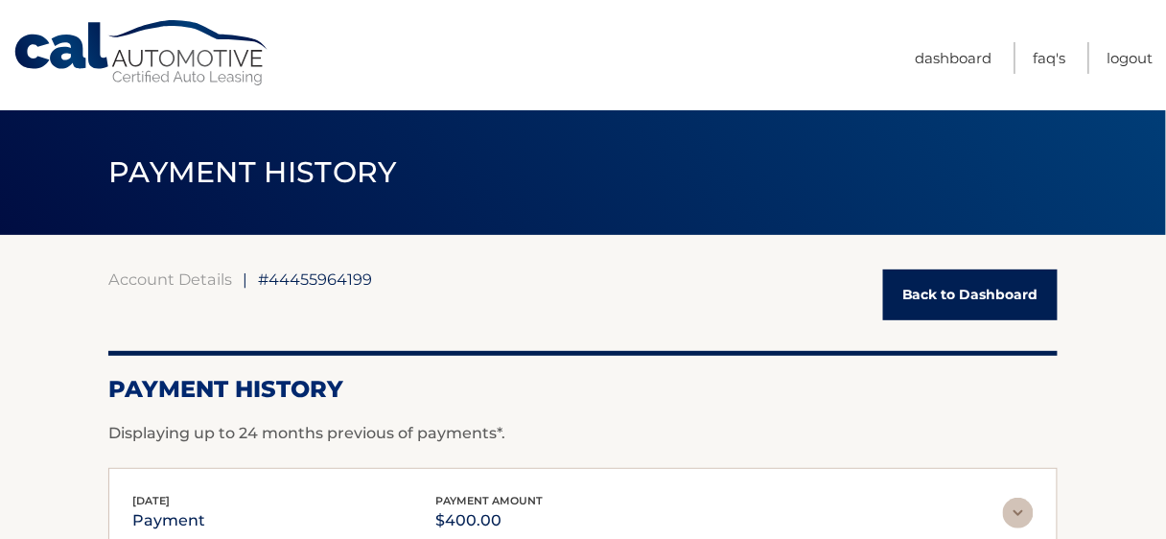
drag, startPoint x: 1043, startPoint y: 1, endPoint x: 620, endPoint y: 34, distance: 424.2
click at [620, 34] on nav "Menu Dashboard FAQ's Logout" at bounding box center [720, 55] width 867 height 110
click at [163, 55] on link "Cal Automotive" at bounding box center [141, 53] width 259 height 68
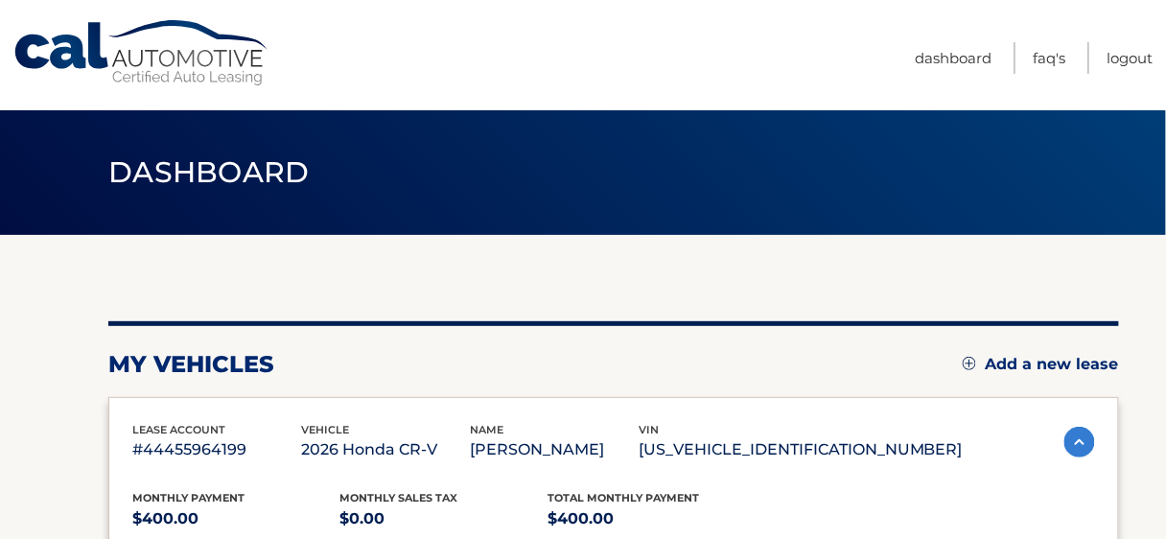
drag, startPoint x: 1028, startPoint y: 1, endPoint x: 516, endPoint y: 264, distance: 575.6
drag, startPoint x: 1062, startPoint y: 0, endPoint x: 550, endPoint y: 45, distance: 513.1
click at [550, 45] on nav "Menu Dashboard FAQ's Logout" at bounding box center [720, 55] width 867 height 110
